Goal: Task Accomplishment & Management: Use online tool/utility

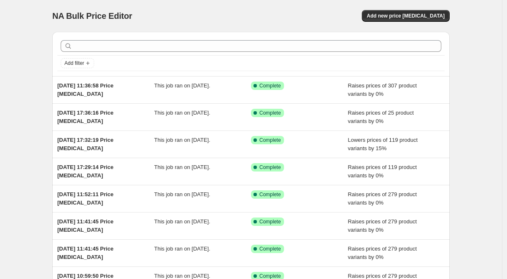
click at [321, 10] on div "Add new price [MEDICAL_DATA]" at bounding box center [350, 16] width 200 height 12
click at [312, 28] on div "NA Bulk Price Editor. This page is ready NA Bulk Price Editor Add new price cha…" at bounding box center [251, 16] width 398 height 32
click at [395, 13] on span "Add new price change job" at bounding box center [406, 16] width 78 height 7
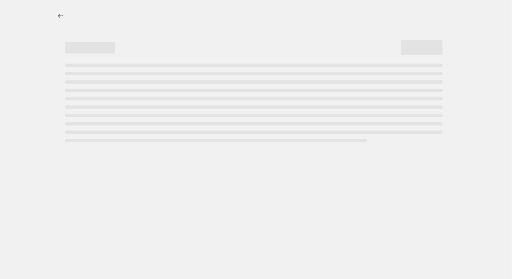
select select "percentage"
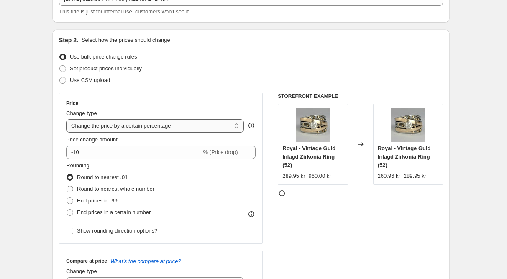
scroll to position [63, 0]
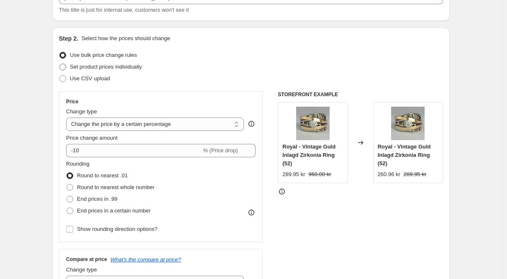
click at [66, 66] on span at bounding box center [62, 67] width 7 height 7
click at [60, 64] on input "Set product prices individually" at bounding box center [59, 64] width 0 height 0
radio input "true"
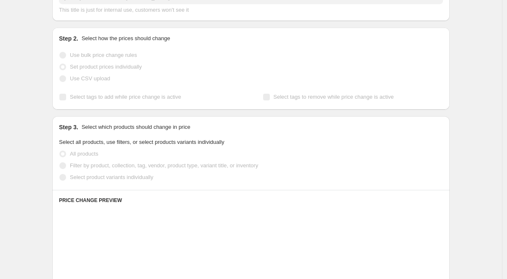
click at [66, 57] on span at bounding box center [62, 55] width 7 height 7
click at [60, 52] on input "Use bulk price change rules" at bounding box center [59, 52] width 0 height 0
radio input "true"
select select "percentage"
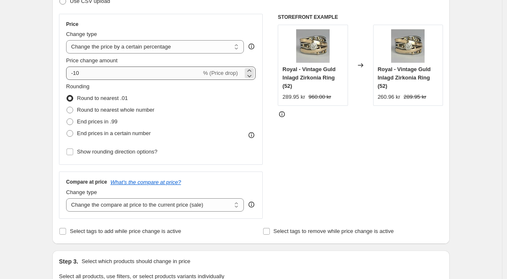
scroll to position [145, 0]
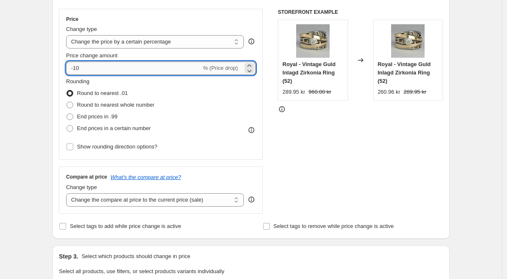
drag, startPoint x: 93, startPoint y: 69, endPoint x: 165, endPoint y: 74, distance: 72.2
click at [57, 68] on div "Step 2. Select how the prices should change Use bulk price change rules Set pro…" at bounding box center [251, 92] width 398 height 294
type input "0"
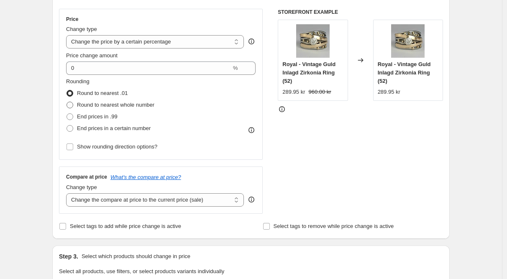
click at [72, 106] on span at bounding box center [70, 105] width 7 height 7
click at [67, 102] on input "Round to nearest whole number" at bounding box center [67, 102] width 0 height 0
radio input "true"
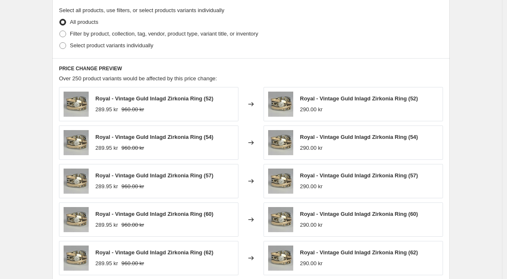
scroll to position [390, 0]
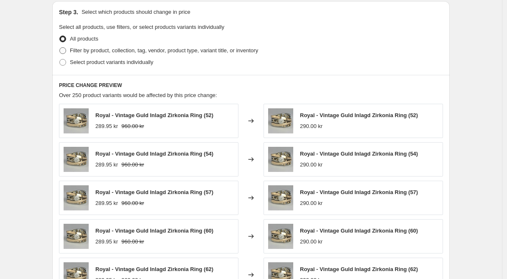
click at [66, 47] on span at bounding box center [62, 50] width 7 height 7
click at [60, 47] on input "Filter by product, collection, tag, vendor, product type, variant title, or inv…" at bounding box center [59, 47] width 0 height 0
radio input "true"
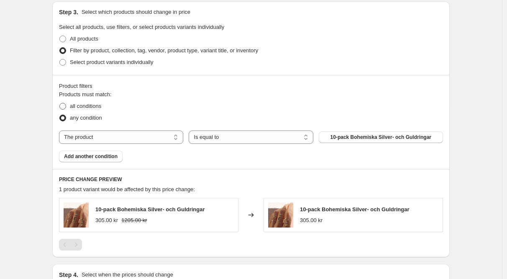
click at [66, 105] on span at bounding box center [62, 106] width 7 height 7
click at [60, 103] on input "all conditions" at bounding box center [59, 103] width 0 height 0
radio input "true"
click at [128, 136] on select "The product The product's collection The product's tag The product's vendor The…" at bounding box center [121, 137] width 124 height 13
select select "collection"
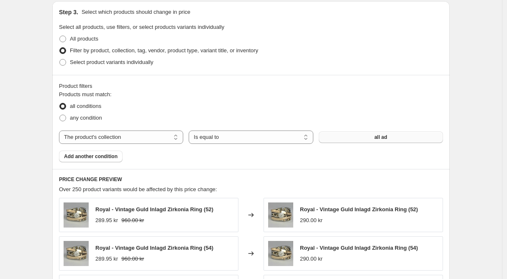
click at [376, 141] on button "all ad" at bounding box center [381, 137] width 124 height 12
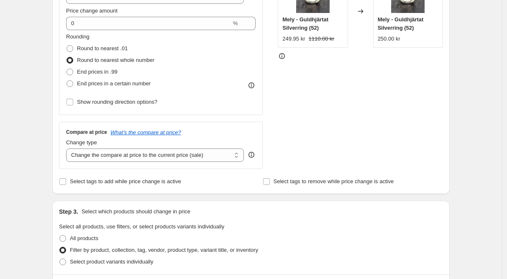
scroll to position [213, 0]
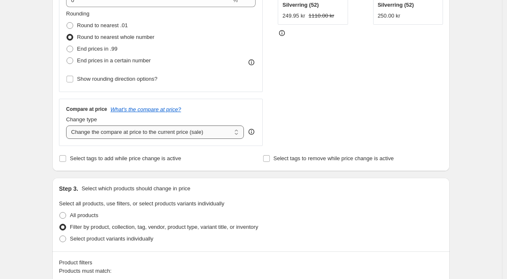
click at [137, 131] on select "Change the compare at price to the current price (sale) Change the compare at p…" at bounding box center [155, 132] width 178 height 13
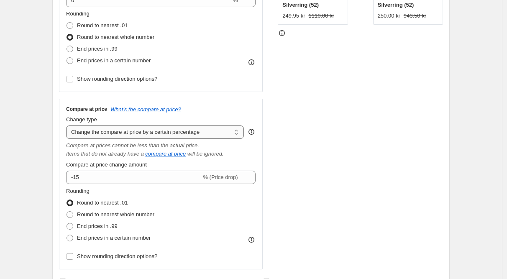
click at [193, 136] on select "Change the compare at price to the current price (sale) Change the compare at p…" at bounding box center [155, 132] width 178 height 13
click at [208, 131] on select "Change the compare at price to the current price (sale) Change the compare at p…" at bounding box center [155, 132] width 178 height 13
select select "ep"
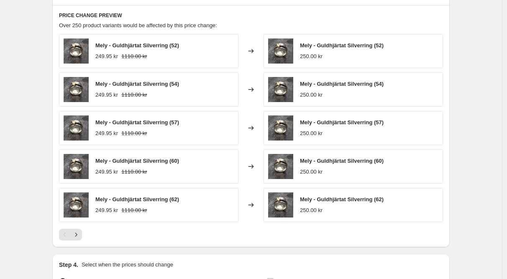
scroll to position [652, 0]
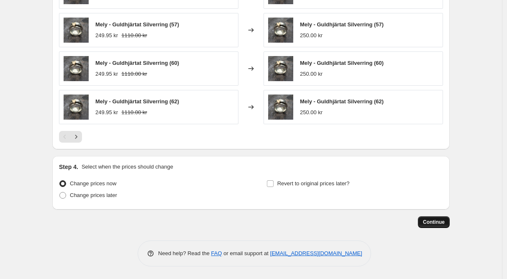
click at [431, 222] on span "Continue" at bounding box center [434, 222] width 22 height 7
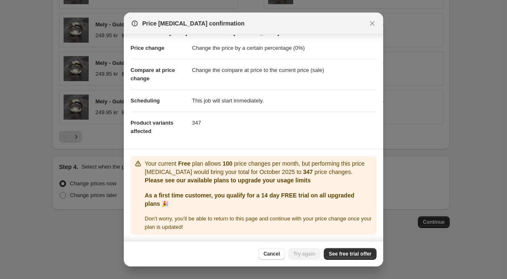
scroll to position [13, 0]
click at [338, 254] on span "See free trial offer" at bounding box center [350, 254] width 43 height 7
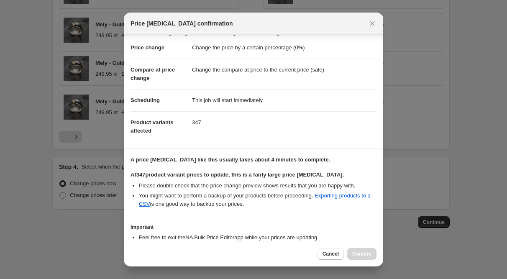
scroll to position [68, 0]
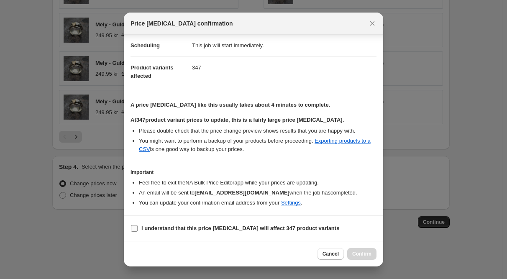
click at [132, 225] on span ":r24:" at bounding box center [135, 229] width 8 height 8
click at [132, 225] on input "I understand that this price change job will affect 347 product variants" at bounding box center [134, 228] width 7 height 7
checkbox input "true"
click at [357, 253] on span "Confirm" at bounding box center [361, 254] width 19 height 7
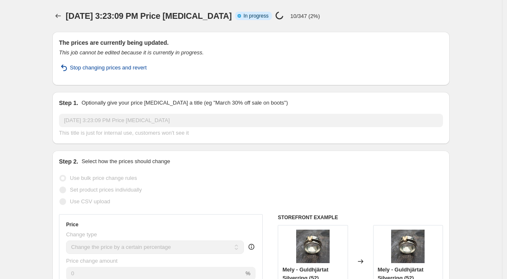
click at [122, 67] on span "Stop changing prices and revert" at bounding box center [108, 68] width 77 height 8
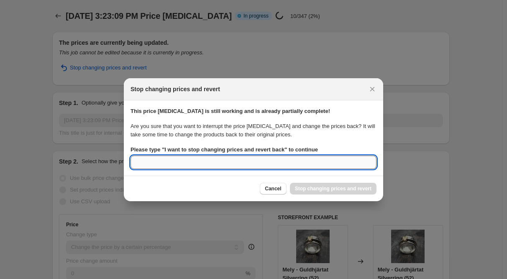
click at [236, 159] on input "Please type " I want to stop changing prices and revert back " to continue" at bounding box center [254, 162] width 246 height 13
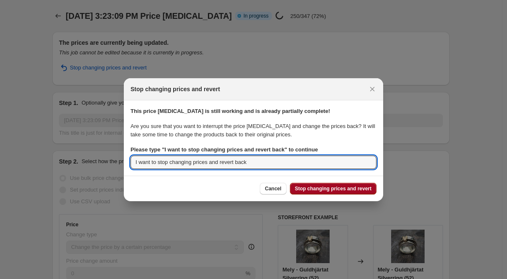
type input "I want to stop changing prices and revert back"
click at [321, 187] on span "Stop changing prices and revert" at bounding box center [333, 188] width 77 height 7
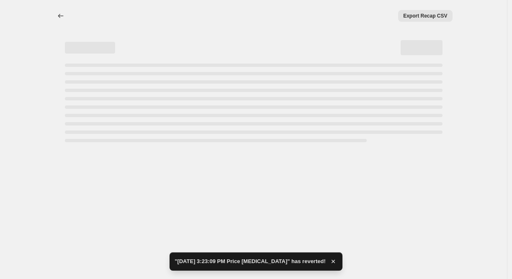
select select "percentage"
select select "collection"
select select "percentage"
select select "collection"
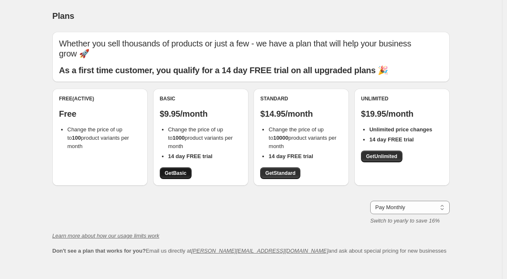
click at [179, 170] on span "Get Basic" at bounding box center [176, 173] width 22 height 7
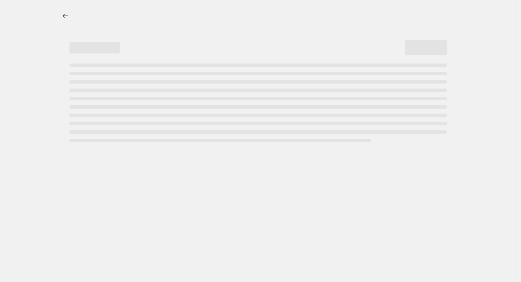
select select "percentage"
select select "collection"
